Goal: Feedback & Contribution: Contribute content

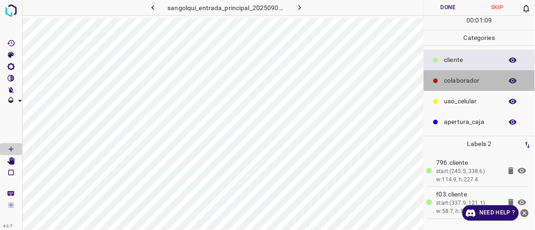
click at [447, 78] on p "colaborador" at bounding box center [471, 81] width 54 height 10
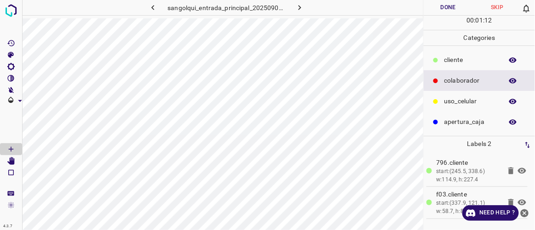
click at [447, 60] on p "cliente" at bounding box center [471, 60] width 54 height 10
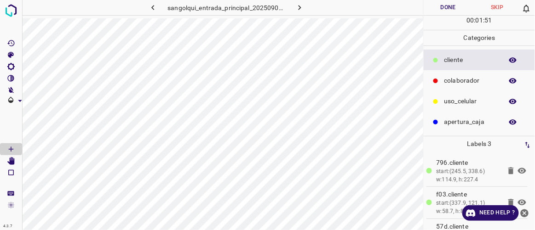
click at [157, 8] on icon "button" at bounding box center [153, 8] width 10 height 10
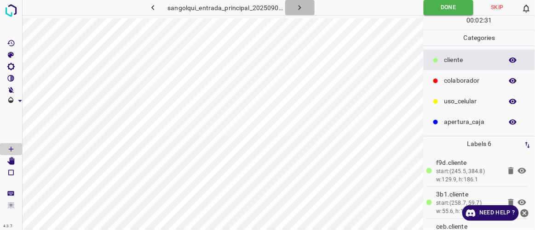
click at [304, 10] on icon "button" at bounding box center [300, 8] width 10 height 10
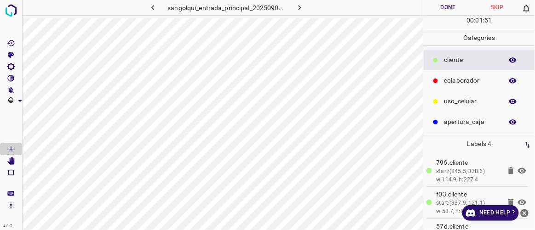
click at [439, 10] on button "Done" at bounding box center [448, 7] width 49 height 15
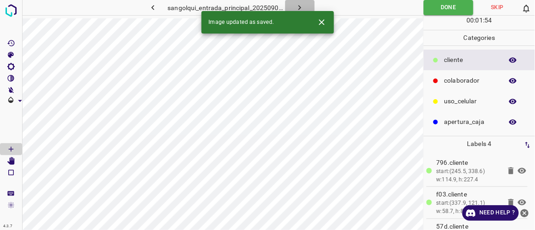
click at [304, 5] on icon "button" at bounding box center [300, 8] width 10 height 10
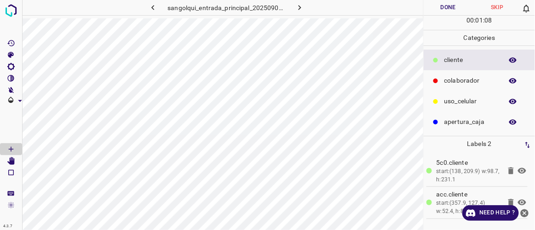
click at [153, 6] on icon "button" at bounding box center [152, 7] width 3 height 5
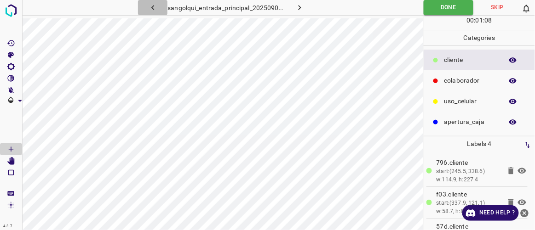
click at [153, 6] on icon "button" at bounding box center [152, 7] width 3 height 5
click at [155, 10] on icon "button" at bounding box center [153, 8] width 10 height 10
click at [300, 8] on icon "button" at bounding box center [299, 7] width 3 height 5
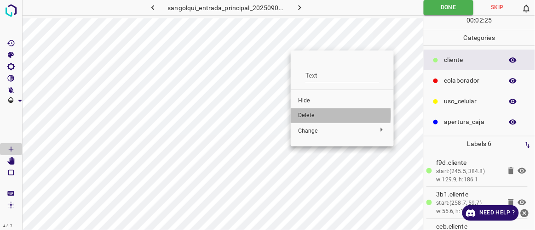
click at [306, 115] on span "Delete" at bounding box center [342, 116] width 88 height 8
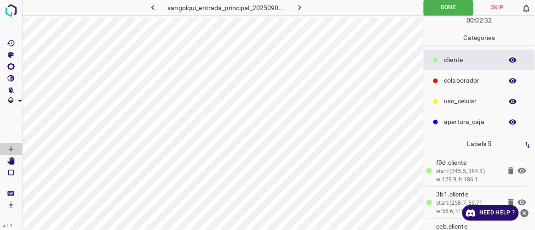
click at [300, 6] on icon "button" at bounding box center [300, 8] width 10 height 10
click at [155, 6] on icon "button" at bounding box center [153, 8] width 10 height 10
click at [302, 11] on icon "button" at bounding box center [300, 8] width 10 height 10
click at [298, 9] on icon "button" at bounding box center [300, 8] width 10 height 10
click at [447, 6] on button "Done" at bounding box center [448, 7] width 49 height 15
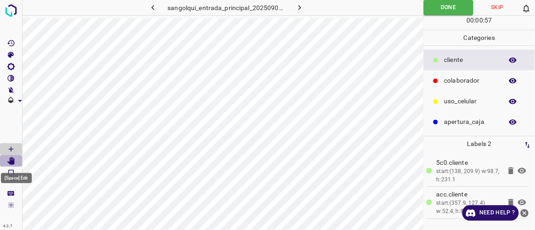
click at [13, 160] on icon "[Space] Edit" at bounding box center [10, 161] width 7 height 8
click at [304, 6] on button "button" at bounding box center [299, 7] width 29 height 15
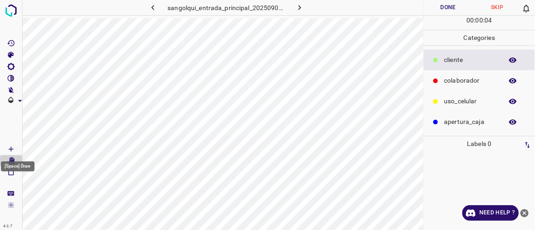
click at [12, 149] on icon "[Space] Draw" at bounding box center [11, 149] width 5 height 5
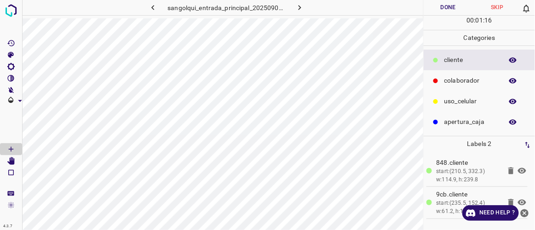
click at [442, 11] on button "Done" at bounding box center [448, 7] width 49 height 15
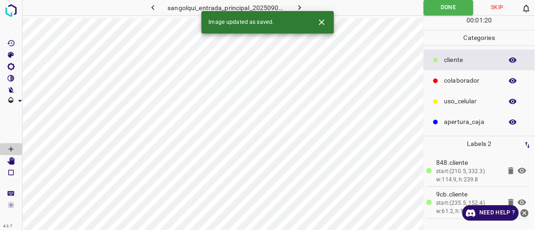
click at [303, 9] on icon "button" at bounding box center [300, 8] width 10 height 10
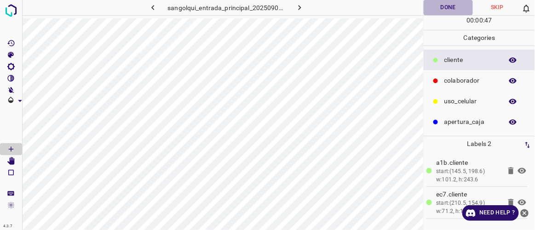
click at [440, 10] on button "Done" at bounding box center [448, 7] width 49 height 15
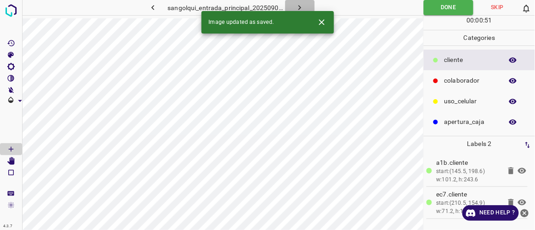
click at [309, 6] on button "button" at bounding box center [299, 7] width 29 height 15
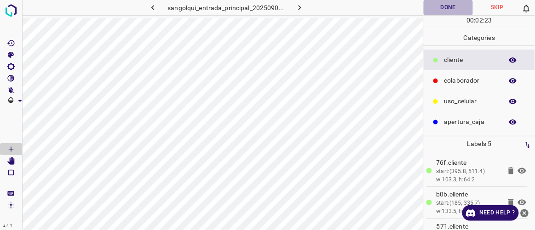
click at [440, 8] on button "Done" at bounding box center [448, 7] width 49 height 15
click at [303, 8] on icon "button" at bounding box center [300, 8] width 10 height 10
click at [441, 7] on button "Done" at bounding box center [448, 7] width 49 height 15
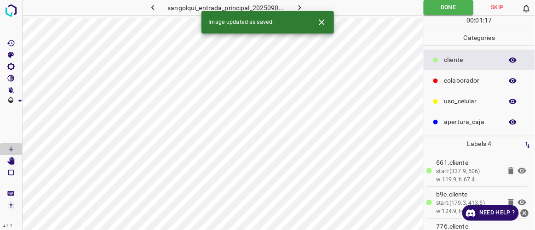
click at [304, 5] on icon "button" at bounding box center [300, 8] width 10 height 10
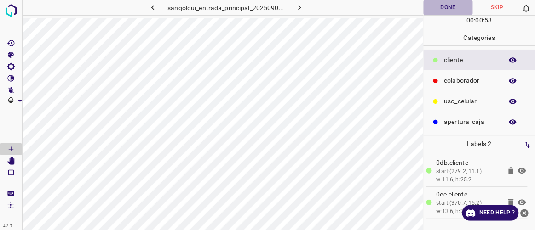
click at [441, 9] on button "Done" at bounding box center [448, 7] width 49 height 15
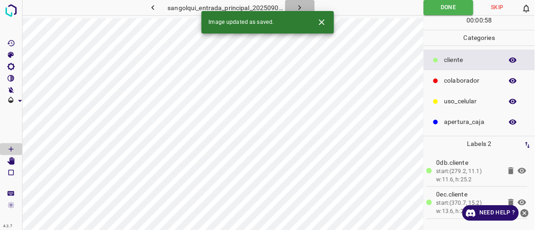
click at [302, 4] on icon "button" at bounding box center [300, 8] width 10 height 10
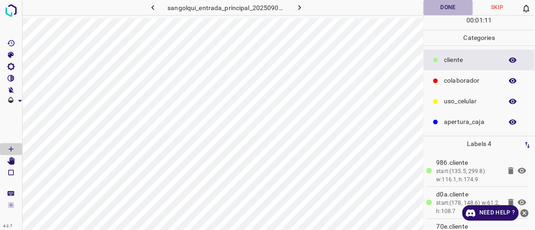
click at [445, 4] on button "Done" at bounding box center [448, 7] width 49 height 15
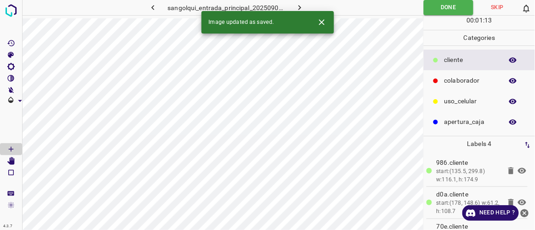
click at [304, 5] on icon "button" at bounding box center [300, 8] width 10 height 10
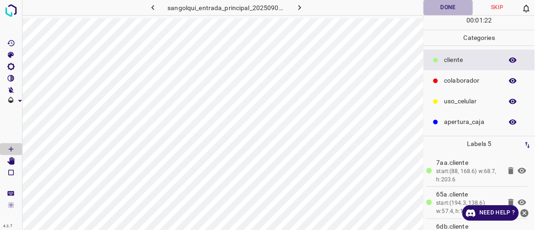
click at [443, 11] on button "Done" at bounding box center [448, 7] width 49 height 15
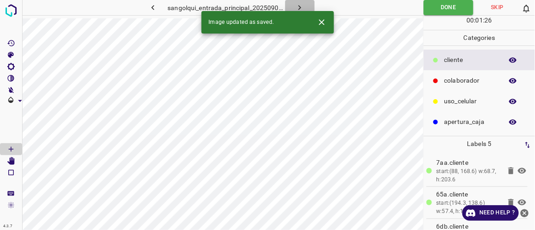
click at [300, 7] on icon "button" at bounding box center [300, 8] width 10 height 10
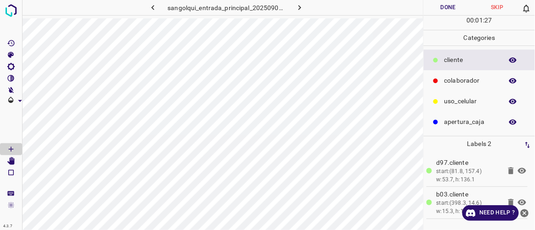
click at [453, 11] on button "Done" at bounding box center [448, 7] width 49 height 15
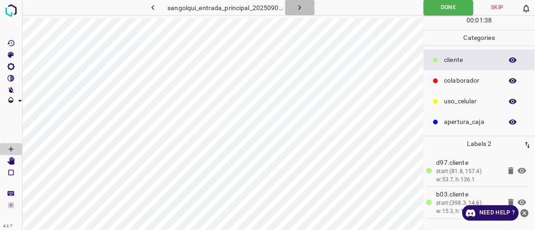
click at [299, 9] on icon "button" at bounding box center [300, 8] width 10 height 10
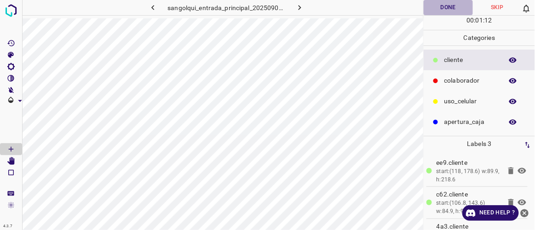
click at [447, 11] on button "Done" at bounding box center [448, 7] width 49 height 15
click at [303, 6] on icon "button" at bounding box center [300, 8] width 10 height 10
click at [454, 9] on button "Done" at bounding box center [448, 7] width 49 height 15
click at [299, 6] on icon "button" at bounding box center [299, 7] width 3 height 5
click at [453, 9] on button "Done" at bounding box center [448, 7] width 49 height 15
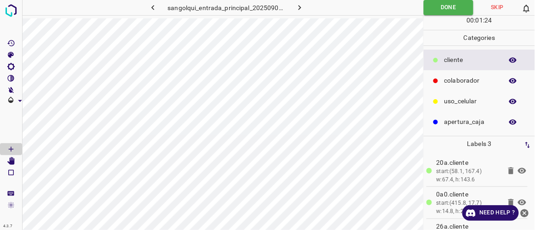
click at [301, 9] on icon "button" at bounding box center [300, 8] width 10 height 10
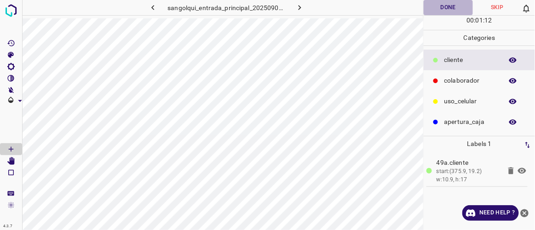
click at [441, 6] on button "Done" at bounding box center [448, 7] width 49 height 15
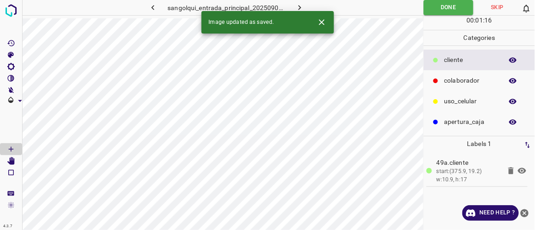
click at [298, 6] on icon "button" at bounding box center [300, 8] width 10 height 10
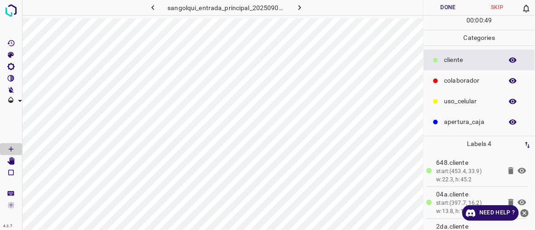
click at [439, 6] on button "Done" at bounding box center [448, 7] width 49 height 15
click at [303, 10] on icon "button" at bounding box center [300, 8] width 10 height 10
click at [447, 7] on button "Done" at bounding box center [448, 7] width 49 height 15
click at [304, 6] on icon "button" at bounding box center [300, 8] width 10 height 10
click at [454, 6] on button "Done" at bounding box center [448, 7] width 49 height 15
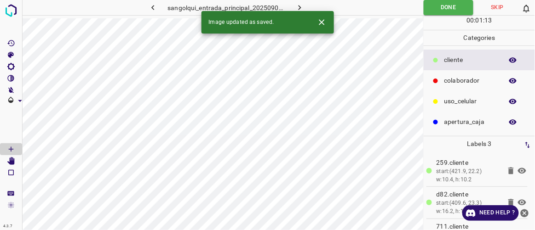
click at [299, 11] on div "Image updated as saved." at bounding box center [267, 22] width 132 height 23
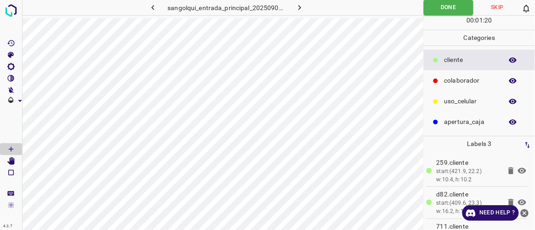
click at [304, 9] on icon "button" at bounding box center [300, 8] width 10 height 10
click at [458, 6] on button "Done" at bounding box center [448, 7] width 49 height 15
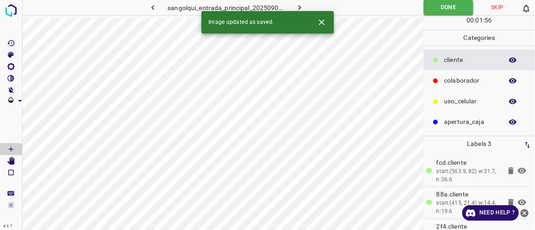
click at [303, 8] on icon "button" at bounding box center [300, 8] width 10 height 10
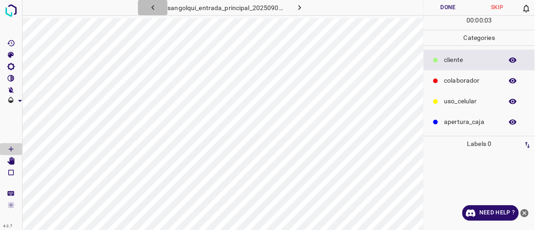
click at [155, 10] on icon "button" at bounding box center [153, 8] width 10 height 10
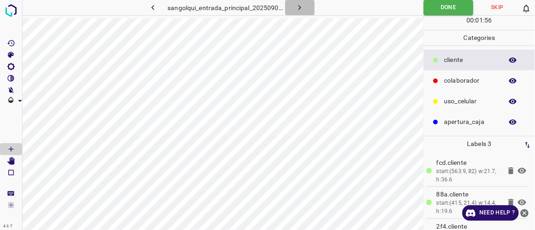
click at [300, 10] on icon "button" at bounding box center [300, 8] width 10 height 10
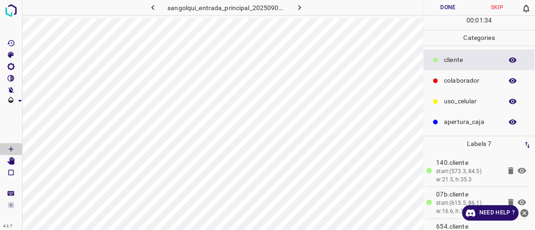
click at [445, 6] on button "Done" at bounding box center [448, 7] width 49 height 15
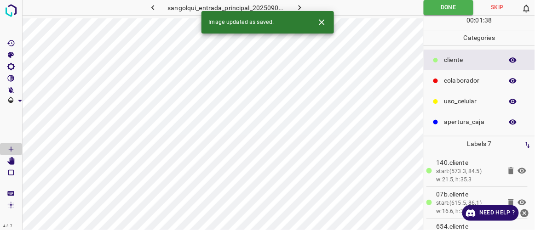
click at [304, 7] on icon "button" at bounding box center [300, 8] width 10 height 10
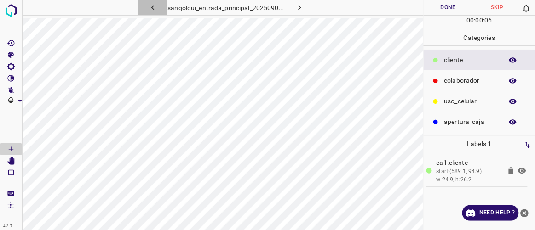
click at [153, 8] on icon "button" at bounding box center [153, 8] width 10 height 10
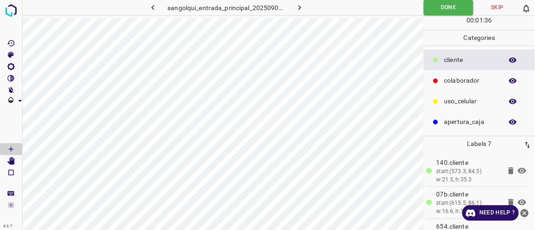
click at [298, 10] on icon "button" at bounding box center [300, 8] width 10 height 10
click at [440, 79] on div at bounding box center [435, 80] width 9 height 9
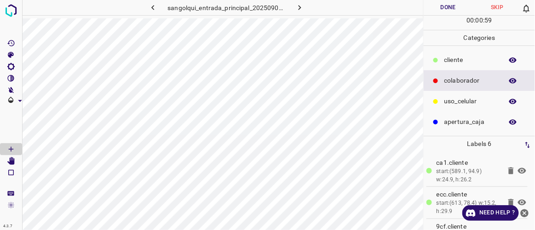
click at [446, 58] on p "cliente" at bounding box center [471, 60] width 54 height 10
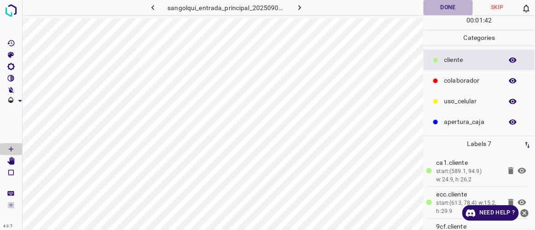
click at [441, 9] on button "Done" at bounding box center [448, 7] width 49 height 15
click at [11, 161] on icon "[Space] Edit" at bounding box center [10, 161] width 7 height 8
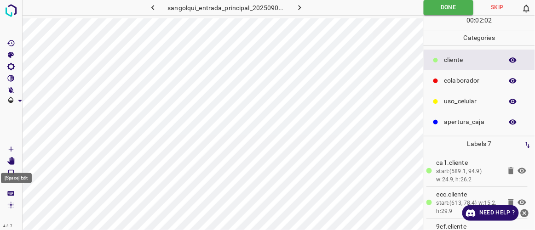
click at [14, 161] on icon "[Space] Edit" at bounding box center [10, 161] width 7 height 8
click at [12, 159] on div "[Space] Draw" at bounding box center [17, 163] width 35 height 17
click at [303, 7] on icon "button" at bounding box center [300, 8] width 10 height 10
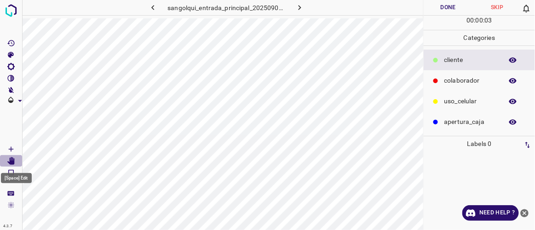
click at [14, 163] on icon "[Space] Edit" at bounding box center [10, 161] width 7 height 8
click at [10, 149] on icon "[Space] Draw" at bounding box center [11, 149] width 5 height 5
click at [13, 161] on icon "[Space] Edit" at bounding box center [10, 161] width 7 height 8
click at [15, 146] on icon "[Space] Draw" at bounding box center [11, 149] width 8 height 8
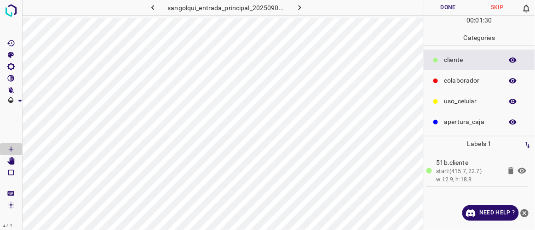
click at [446, 9] on button "Done" at bounding box center [448, 7] width 49 height 15
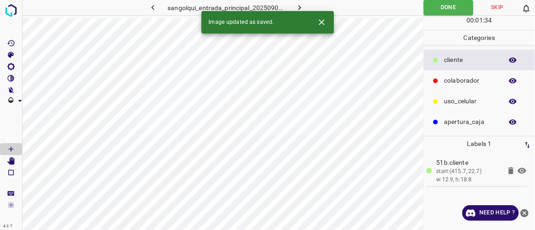
click at [302, 6] on icon "button" at bounding box center [300, 8] width 10 height 10
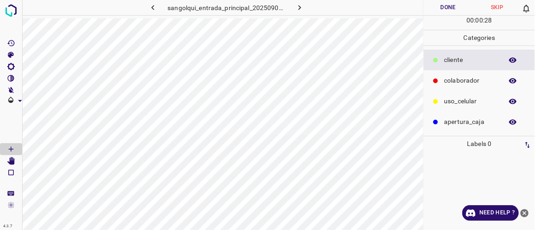
click at [450, 84] on p "colaborador" at bounding box center [471, 81] width 54 height 10
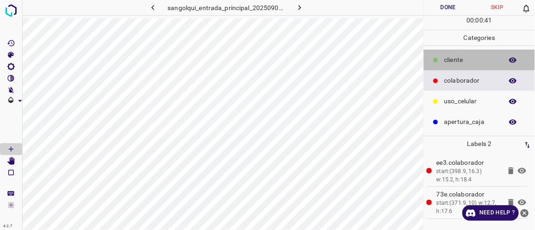
click at [442, 60] on div "cliente" at bounding box center [479, 60] width 111 height 21
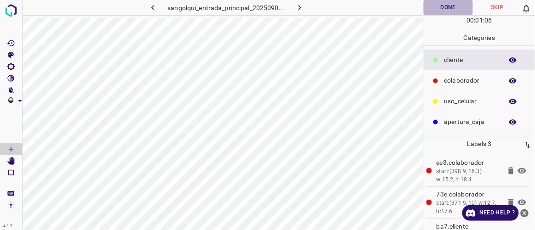
click at [457, 6] on button "Done" at bounding box center [448, 7] width 49 height 15
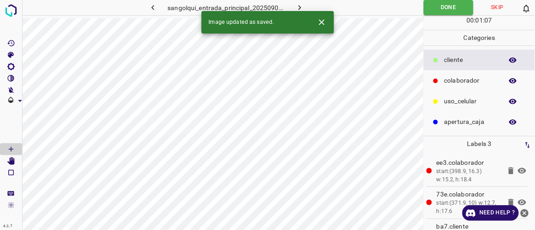
click at [306, 6] on button "button" at bounding box center [299, 7] width 29 height 15
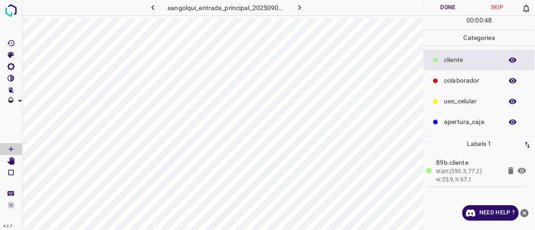
click at [450, 81] on p "colaborador" at bounding box center [471, 81] width 54 height 10
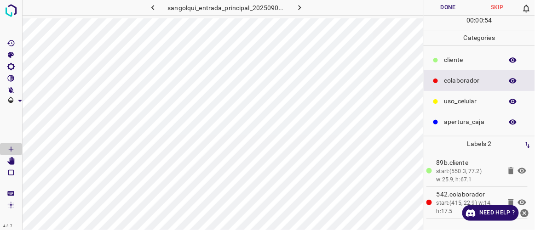
click at [458, 59] on p "cliente" at bounding box center [471, 60] width 54 height 10
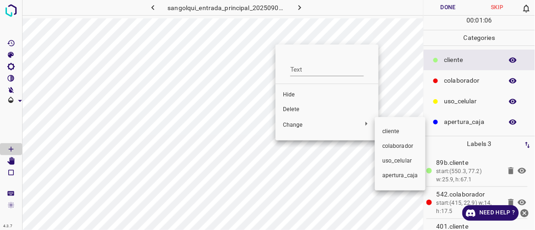
click at [391, 146] on span "colaborador" at bounding box center [400, 147] width 36 height 8
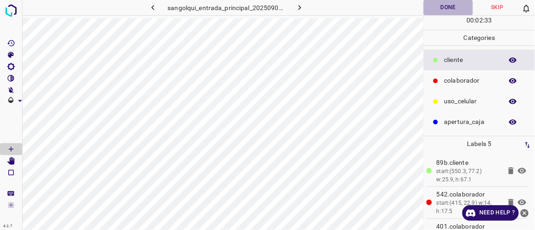
click at [444, 10] on button "Done" at bounding box center [448, 7] width 49 height 15
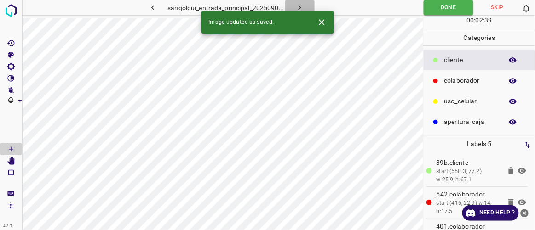
click at [300, 7] on icon "button" at bounding box center [299, 7] width 3 height 5
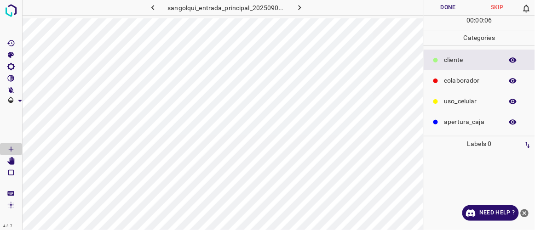
click at [450, 79] on p "colaborador" at bounding box center [471, 81] width 54 height 10
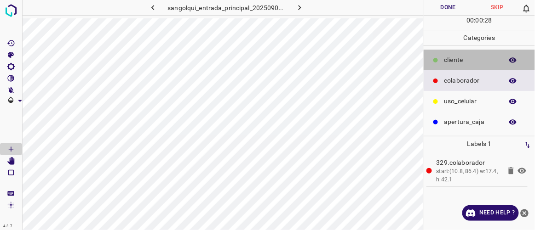
click at [443, 55] on div "cliente" at bounding box center [479, 60] width 111 height 21
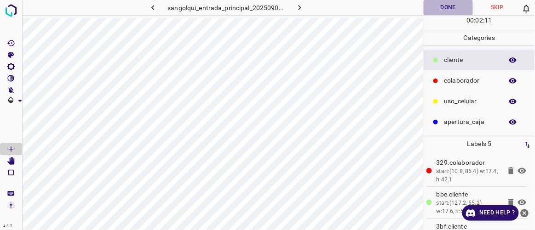
click at [445, 7] on button "Done" at bounding box center [448, 7] width 49 height 15
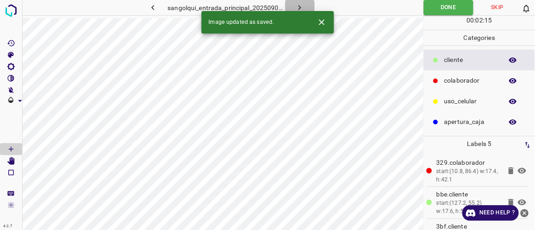
click at [299, 7] on icon "button" at bounding box center [300, 8] width 10 height 10
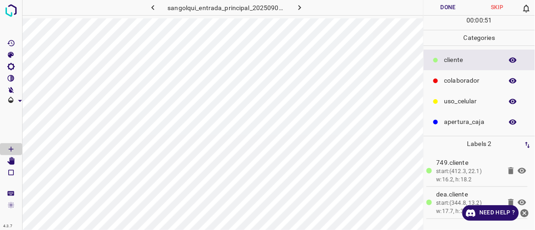
click at [442, 76] on div "colaborador" at bounding box center [479, 80] width 111 height 21
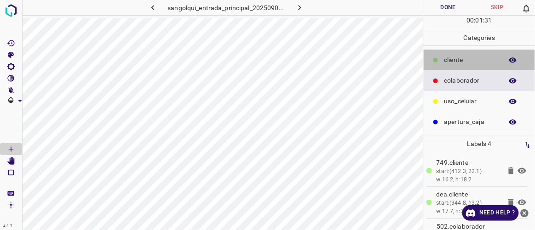
click at [439, 57] on div at bounding box center [435, 60] width 9 height 9
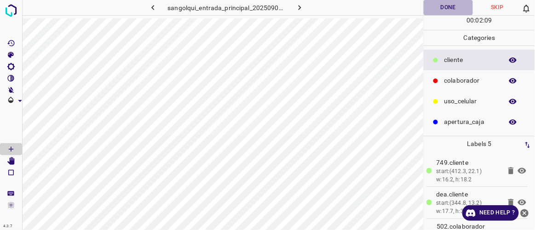
click at [435, 9] on button "Done" at bounding box center [448, 7] width 49 height 15
click at [299, 8] on icon "button" at bounding box center [300, 8] width 10 height 10
click at [439, 76] on div at bounding box center [435, 80] width 9 height 9
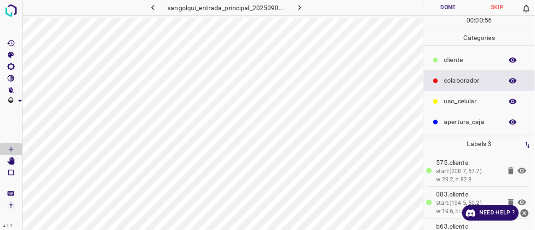
click at [443, 61] on div "cliente" at bounding box center [479, 60] width 111 height 21
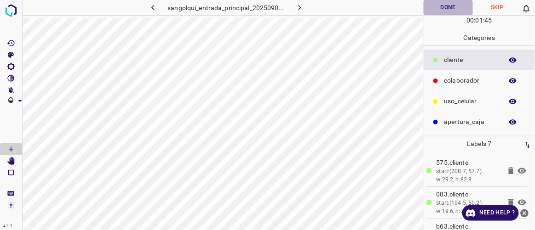
click at [449, 7] on button "Done" at bounding box center [448, 7] width 49 height 15
click at [305, 4] on button "button" at bounding box center [299, 7] width 29 height 15
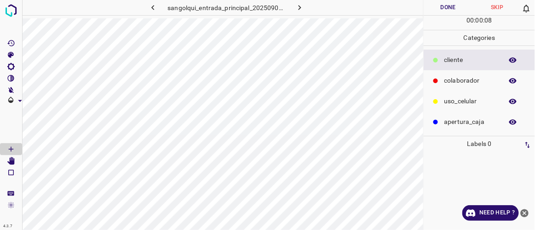
click at [458, 82] on p "colaborador" at bounding box center [471, 81] width 54 height 10
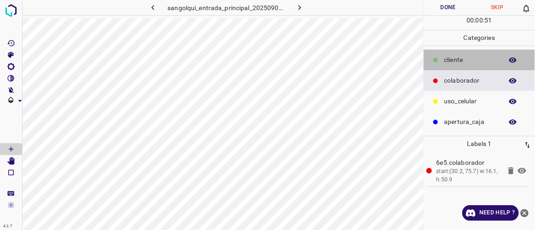
click at [465, 63] on p "cliente" at bounding box center [471, 60] width 54 height 10
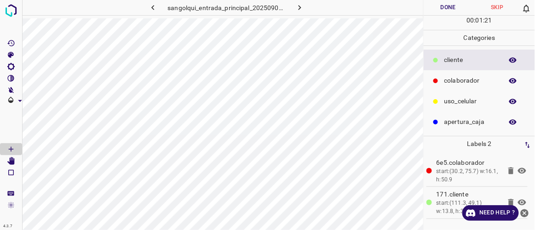
click at [453, 83] on p "colaborador" at bounding box center [471, 81] width 54 height 10
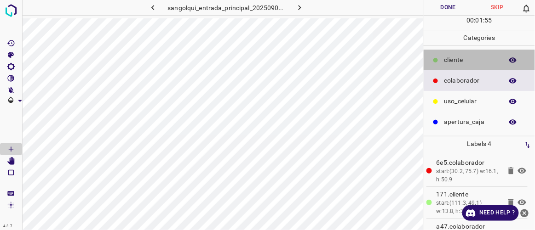
click at [443, 63] on div "cliente" at bounding box center [479, 60] width 111 height 21
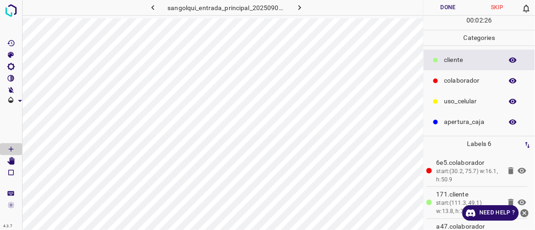
click at [457, 4] on button "Done" at bounding box center [448, 7] width 49 height 15
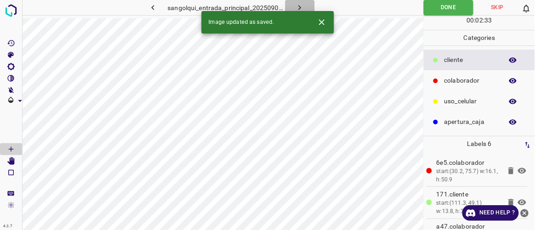
click at [301, 6] on icon "button" at bounding box center [300, 8] width 10 height 10
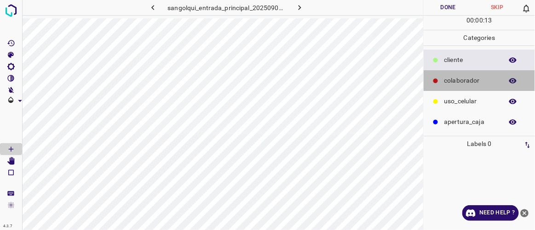
click at [450, 80] on p "colaborador" at bounding box center [471, 81] width 54 height 10
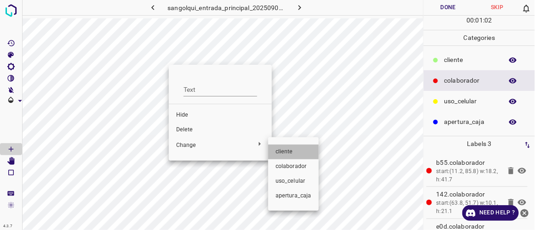
click at [286, 151] on span "cliente" at bounding box center [293, 152] width 36 height 8
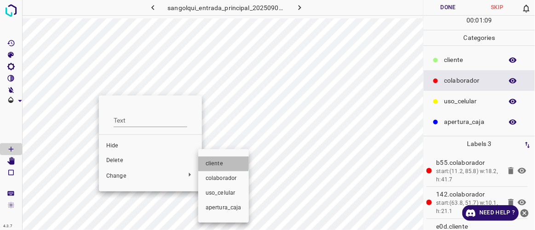
click at [217, 161] on span "cliente" at bounding box center [224, 164] width 36 height 8
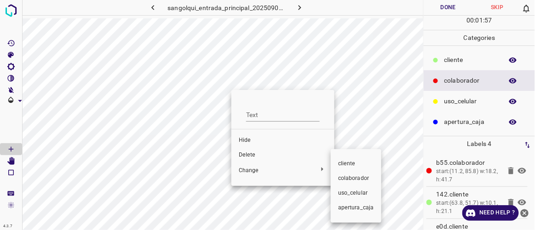
click at [344, 162] on span "cliente" at bounding box center [356, 164] width 36 height 8
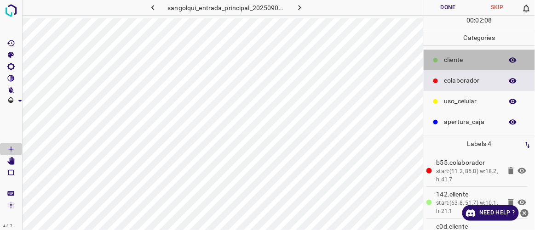
click at [454, 58] on p "cliente" at bounding box center [471, 60] width 54 height 10
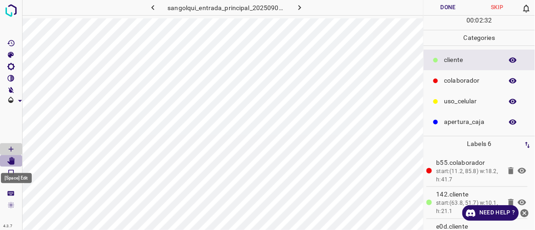
click at [10, 161] on icon "[Space] Edit" at bounding box center [10, 161] width 7 height 8
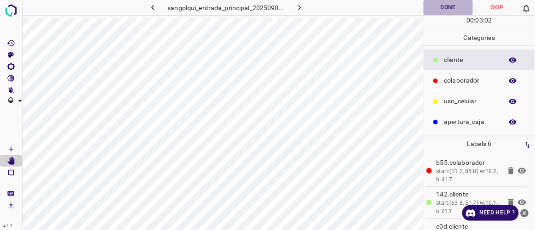
click at [447, 6] on button "Done" at bounding box center [448, 7] width 49 height 15
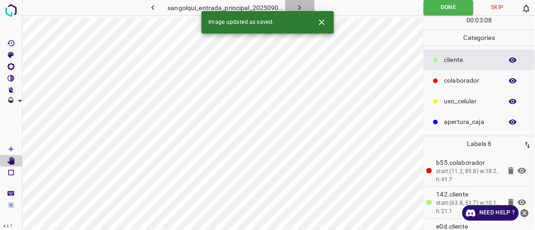
click at [304, 6] on icon "button" at bounding box center [300, 8] width 10 height 10
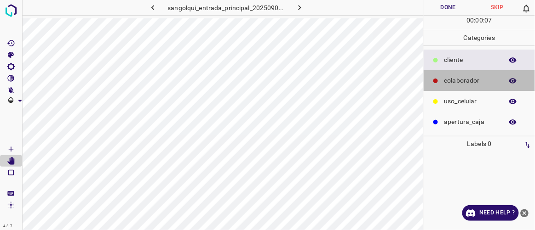
click at [458, 80] on p "colaborador" at bounding box center [471, 81] width 54 height 10
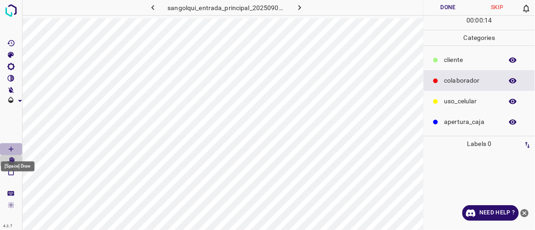
click at [11, 148] on icon "[Space] Draw" at bounding box center [11, 149] width 8 height 8
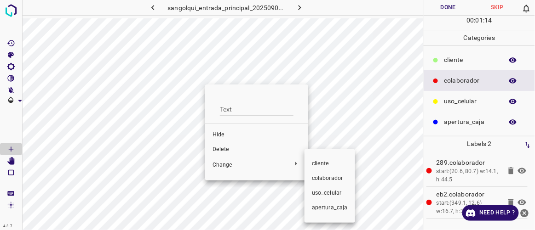
click at [317, 166] on span "cliente" at bounding box center [330, 164] width 36 height 8
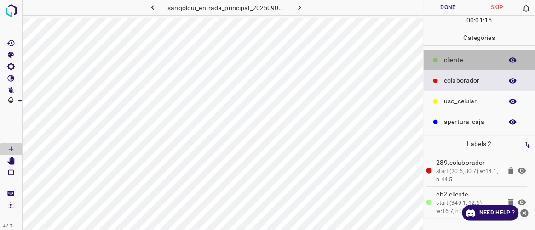
click at [446, 60] on p "cliente" at bounding box center [471, 60] width 54 height 10
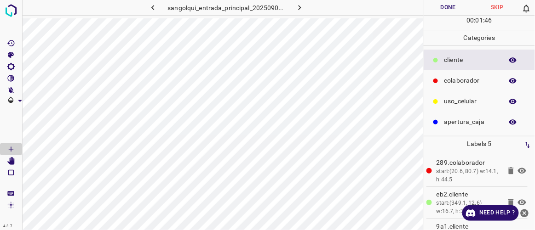
click at [447, 84] on p "colaborador" at bounding box center [471, 81] width 54 height 10
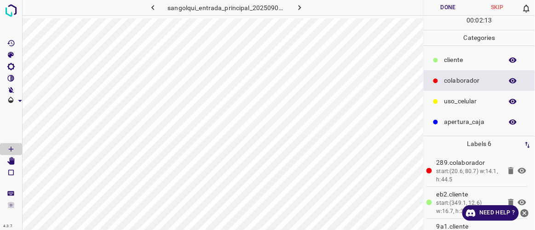
click at [445, 9] on button "Done" at bounding box center [448, 7] width 49 height 15
click at [302, 7] on icon "button" at bounding box center [300, 8] width 10 height 10
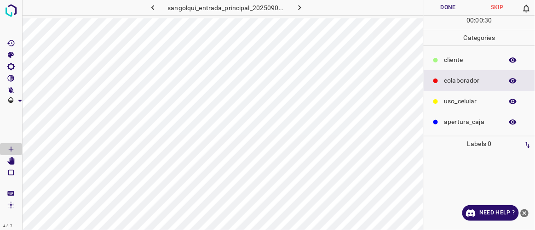
click at [447, 59] on p "cliente" at bounding box center [471, 60] width 54 height 10
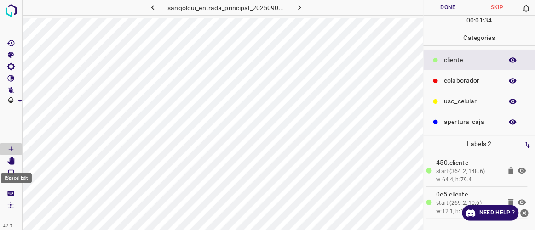
drag, startPoint x: 12, startPoint y: 164, endPoint x: 17, endPoint y: 156, distance: 9.1
click at [12, 164] on icon "[Space] Edit" at bounding box center [10, 161] width 7 height 8
click at [15, 149] on icon "[Space] Draw" at bounding box center [11, 149] width 8 height 8
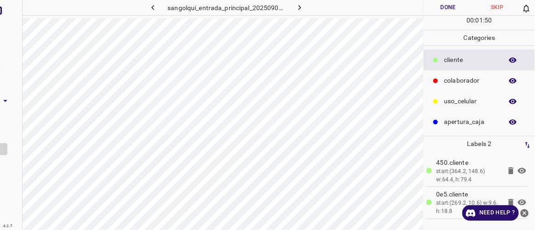
click at [17, 126] on div at bounding box center [11, 115] width 23 height 230
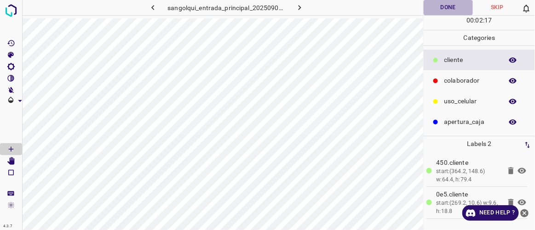
click at [453, 5] on button "Done" at bounding box center [448, 7] width 49 height 15
click at [303, 8] on icon "button" at bounding box center [300, 8] width 10 height 10
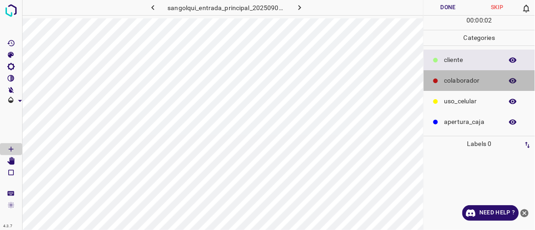
click at [455, 82] on p "colaborador" at bounding box center [471, 81] width 54 height 10
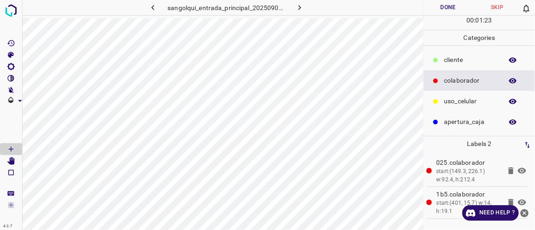
click at [449, 57] on p "cliente" at bounding box center [471, 60] width 54 height 10
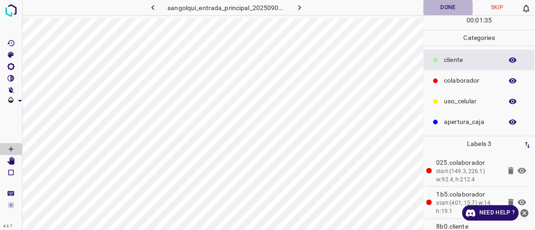
click at [442, 11] on button "Done" at bounding box center [448, 7] width 49 height 15
click at [302, 9] on icon "button" at bounding box center [300, 8] width 10 height 10
